Goal: Task Accomplishment & Management: Manage account settings

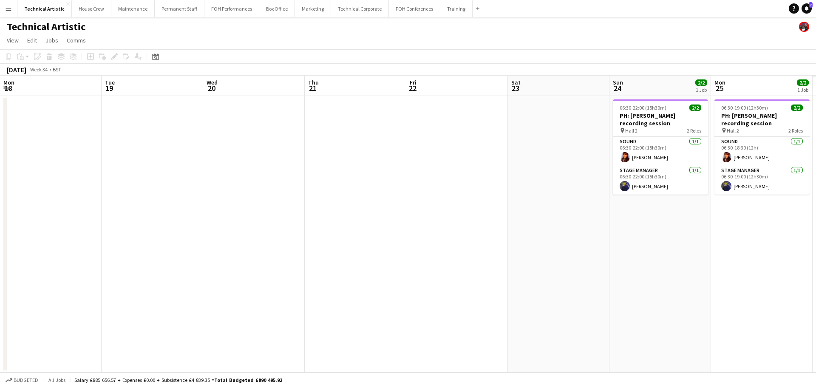
drag, startPoint x: 88, startPoint y: 105, endPoint x: 56, endPoint y: 103, distance: 31.9
click at [56, 103] on app-calendar-viewport "Sat 16 Sun 17 Mon 18 Tue 19 Wed 20 Thu 21 Fri 22 Sat 23 Sun 24 2/2 1 Job Mon 25…" at bounding box center [408, 224] width 816 height 297
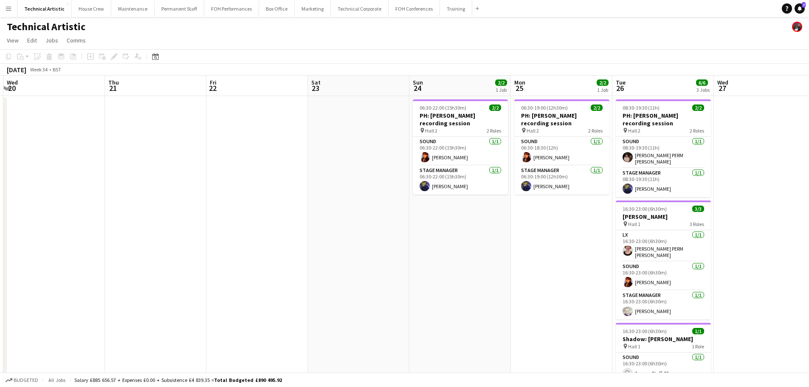
drag, startPoint x: 473, startPoint y: 165, endPoint x: 146, endPoint y: 133, distance: 328.6
click at [146, 133] on app-calendar-viewport "Sat 16 Sun 17 Mon 18 Tue 19 Wed 20 Thu 21 Fri 22 Sat 23 Sun 24 2/2 1 Job Mon 25…" at bounding box center [404, 240] width 809 height 328
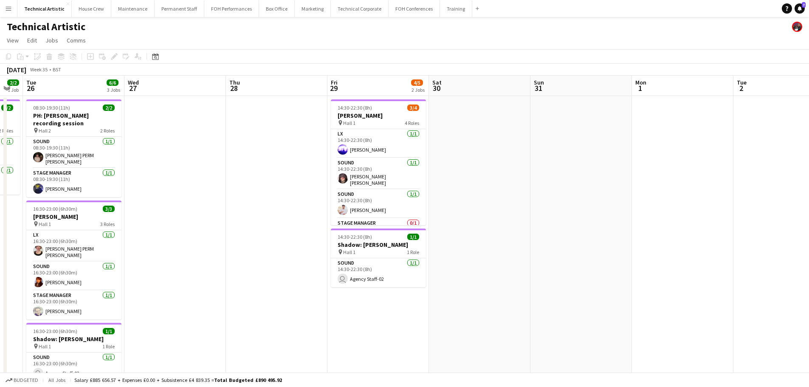
drag, startPoint x: 574, startPoint y: 214, endPoint x: 185, endPoint y: 165, distance: 392.1
click at [185, 165] on app-calendar-viewport "Sat 23 Sun 24 2/2 1 Job Mon 25 2/2 1 Job Tue 26 6/6 3 Jobs Wed 27 Thu 28 Fri 29…" at bounding box center [404, 240] width 809 height 328
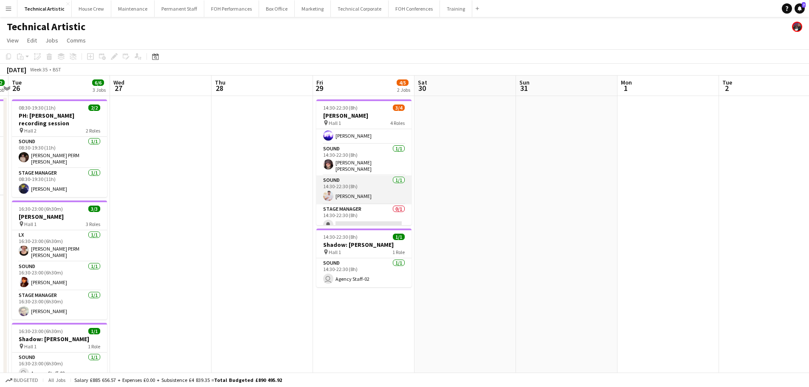
scroll to position [20, 0]
click at [362, 208] on app-card-role "Stage Manager 0/1 14:30-22:30 (8h) single-neutral-actions" at bounding box center [363, 213] width 95 height 29
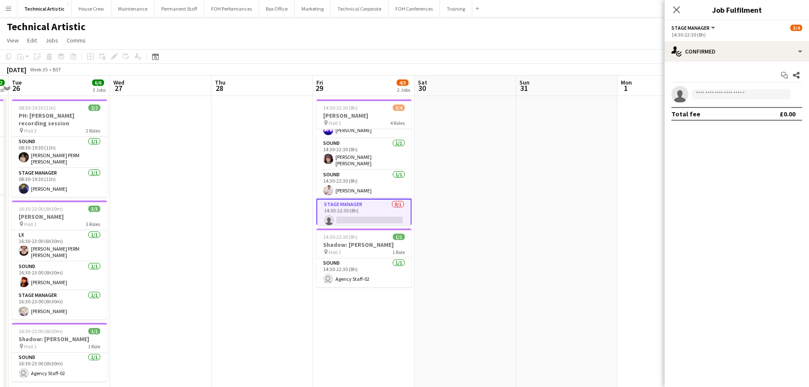
click at [763, 40] on app-options-switcher "Stage Manager All roles Stage Manager [DATE] 14:30-22:30 (8h)" at bounding box center [737, 30] width 144 height 21
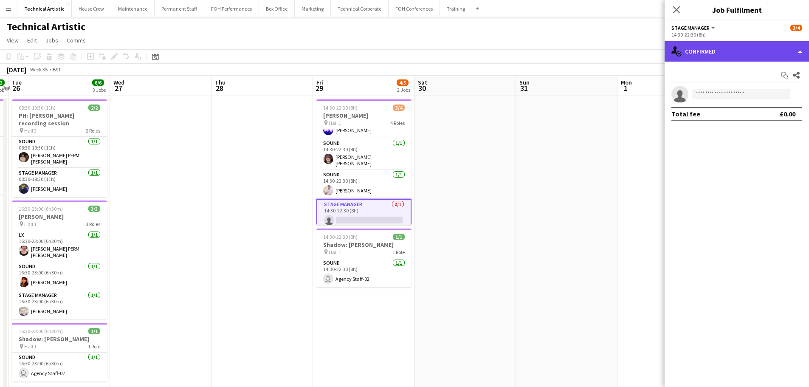
click at [764, 53] on div "single-neutral-actions-check-2 Confirmed" at bounding box center [737, 51] width 144 height 20
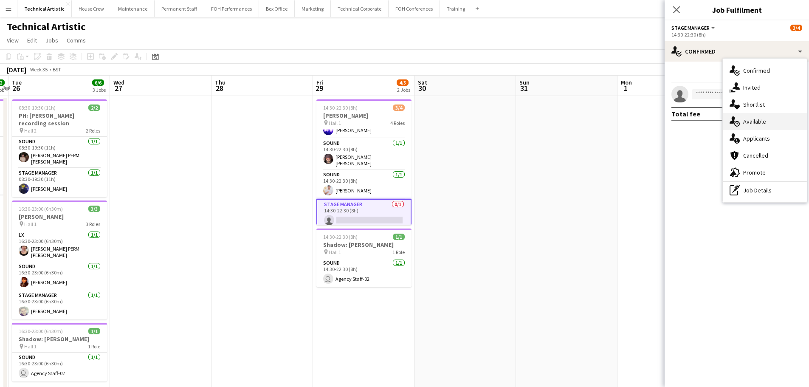
click at [785, 126] on div "single-neutral-actions-upload Available" at bounding box center [765, 121] width 84 height 17
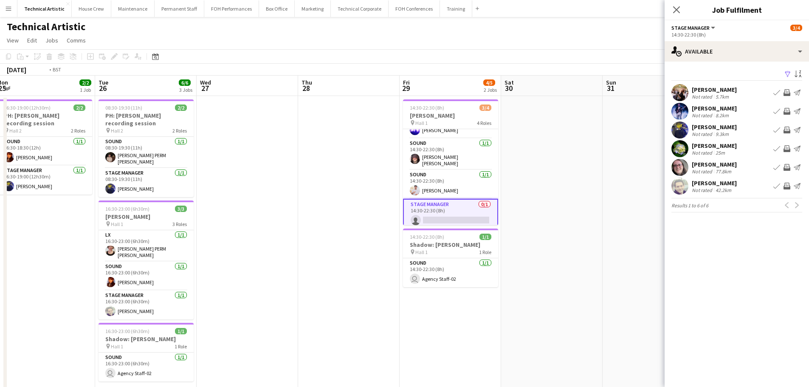
drag, startPoint x: 85, startPoint y: 257, endPoint x: 274, endPoint y: 238, distance: 189.2
click at [274, 238] on app-calendar-viewport "Sat 23 Sun 24 2/2 1 Job Mon 25 2/2 1 Job Tue 26 6/6 3 Jobs Wed 27 Thu 28 Fri 29…" at bounding box center [404, 323] width 809 height 494
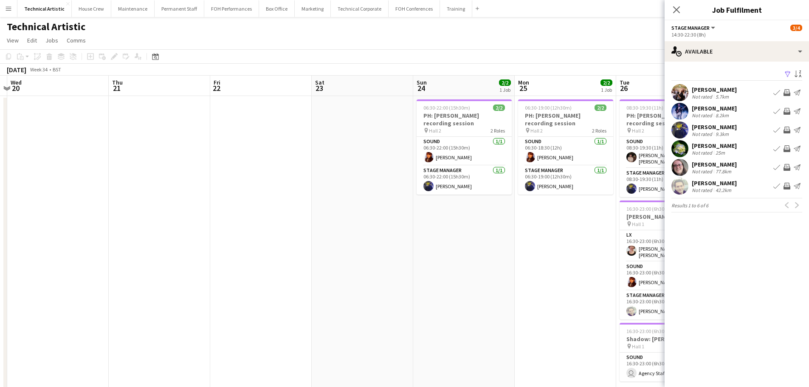
drag, startPoint x: 485, startPoint y: 247, endPoint x: 507, endPoint y: 243, distance: 22.6
click at [507, 243] on app-calendar-viewport "Mon 18 Tue 19 Wed 20 Thu 21 Fri 22 Sat 23 Sun 24 2/2 1 Job Mon 25 2/2 1 Job Tue…" at bounding box center [404, 323] width 809 height 494
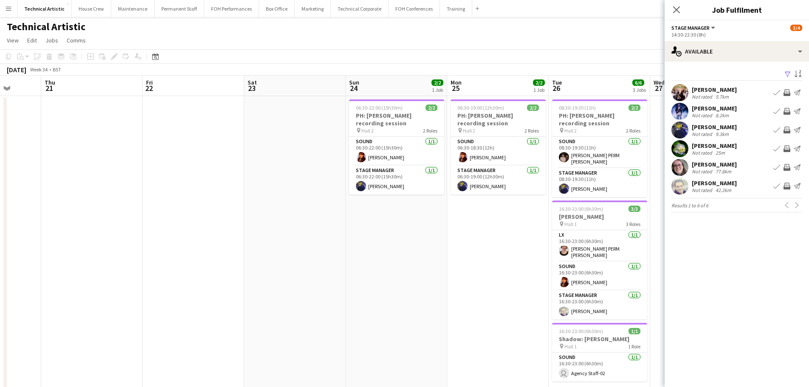
drag, startPoint x: 260, startPoint y: 257, endPoint x: 192, endPoint y: 251, distance: 67.8
click at [192, 251] on app-calendar-viewport "Sun 17 Mon 18 Tue 19 Wed 20 Thu 21 Fri 22 Sat 23 Sun 24 2/2 1 Job Mon 25 2/2 1 …" at bounding box center [404, 323] width 809 height 494
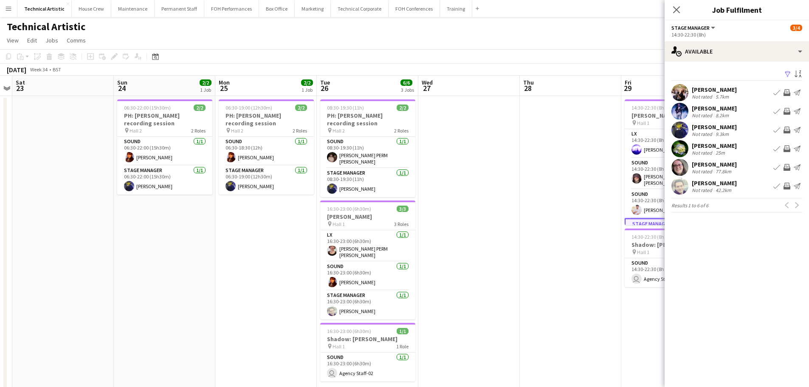
drag, startPoint x: 423, startPoint y: 249, endPoint x: 191, endPoint y: 225, distance: 233.2
click at [191, 225] on app-calendar-viewport "Tue 19 Wed 20 Thu 21 Fri 22 Sat 23 Sun 24 2/2 1 Job Mon 25 2/2 1 Job Tue 26 6/6…" at bounding box center [404, 323] width 809 height 494
click at [353, 270] on app-card-role "Sound [DATE] 16:30-23:00 (6h30m) [PERSON_NAME]" at bounding box center [367, 276] width 95 height 29
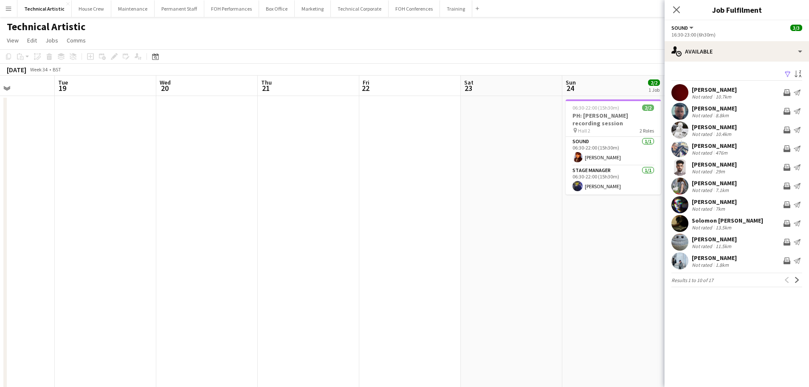
drag, startPoint x: 576, startPoint y: 251, endPoint x: 599, endPoint y: 246, distance: 22.9
click at [644, 251] on app-calendar-viewport "Sat 16 Sun 17 Mon 18 Tue 19 Wed 20 Thu 21 Fri 22 Sat 23 Sun 24 2/2 1 Job Mon 25…" at bounding box center [404, 323] width 809 height 494
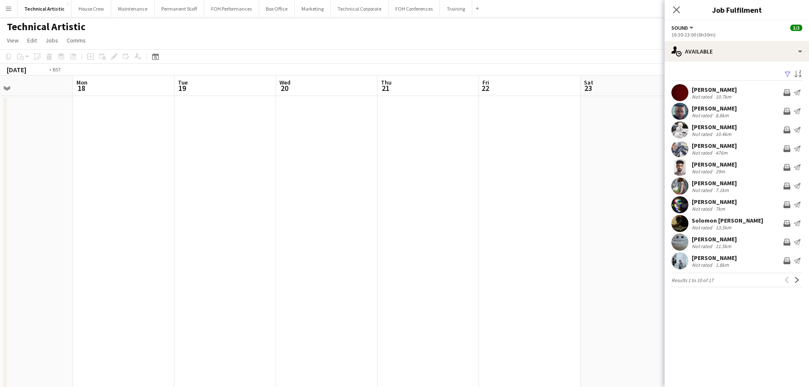
drag, startPoint x: 175, startPoint y: 203, endPoint x: 602, endPoint y: 203, distance: 427.4
click at [602, 203] on app-calendar-viewport "Sat 16 Sun 17 Mon 18 Tue 19 Wed 20 Thu 21 Fri 22 Sat 23 Sun 24 2/2 1 Job Mon 25…" at bounding box center [404, 323] width 809 height 494
drag, startPoint x: 479, startPoint y: 201, endPoint x: 122, endPoint y: 172, distance: 358.4
click at [122, 172] on app-calendar-viewport "Tue 12 Wed 13 Thu 14 Fri 15 Sat 16 Sun 17 Mon 18 Tue 19 Wed 20 Thu 21 Fri 22 Sa…" at bounding box center [404, 323] width 809 height 494
